Goal: Information Seeking & Learning: Learn about a topic

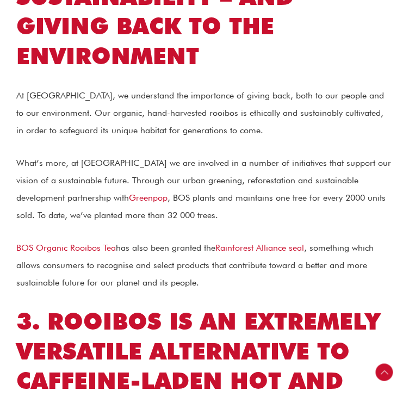
scroll to position [1123, 0]
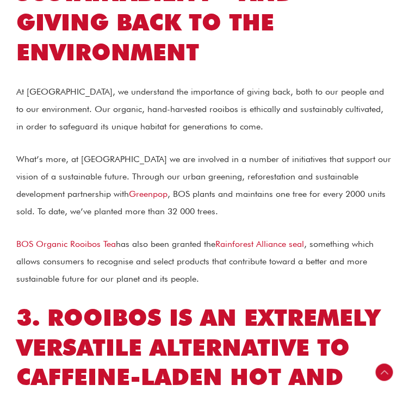
click at [318, 151] on p "What’s more, at BOS we are involved in a number of initiatives that support our…" at bounding box center [204, 186] width 377 height 70
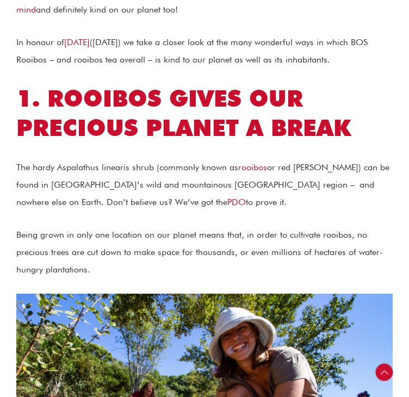
scroll to position [0, 0]
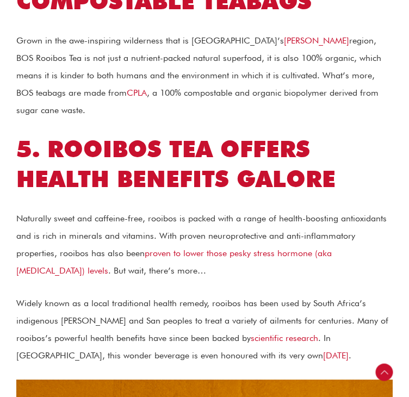
scroll to position [1807, 0]
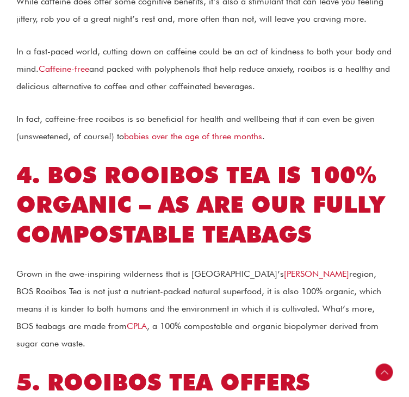
click at [365, 161] on h2 "4. BOS Rooibos Tea is 100% organic – as are our fully compostable teabags" at bounding box center [204, 205] width 377 height 89
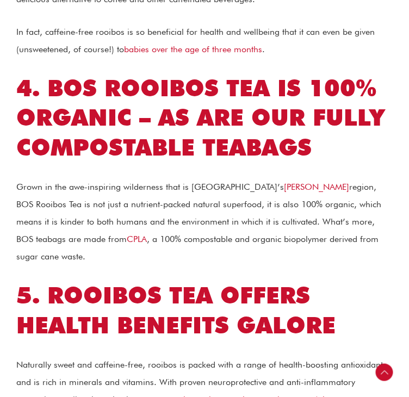
scroll to position [1721, 0]
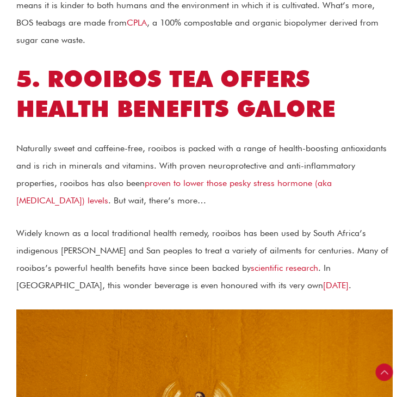
scroll to position [1873, 0]
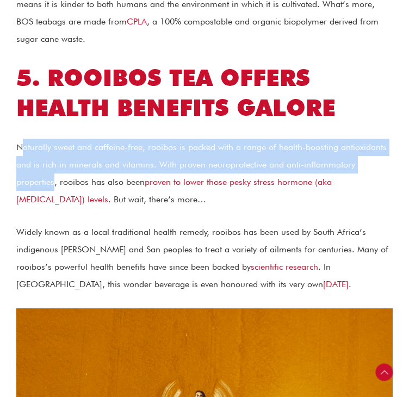
drag, startPoint x: 36, startPoint y: 122, endPoint x: 122, endPoint y: 163, distance: 95.7
click at [122, 163] on p "Naturally sweet and caffeine-free, rooibos is packed with a range of health-boo…" at bounding box center [204, 174] width 377 height 70
click at [41, 139] on p "Naturally sweet and caffeine-free, rooibos is packed with a range of health-boo…" at bounding box center [204, 174] width 377 height 70
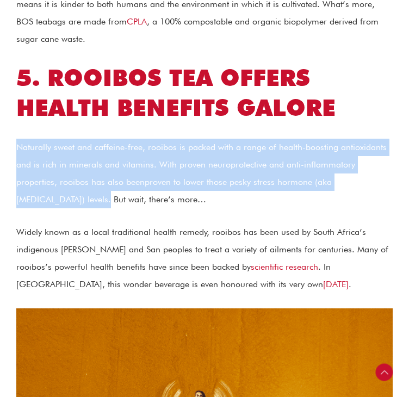
drag, startPoint x: 32, startPoint y: 124, endPoint x: 145, endPoint y: 179, distance: 125.9
copy p "Naturally sweet and caffeine-free, rooibos is packed with a range of health-boo…"
